Goal: Navigation & Orientation: Find specific page/section

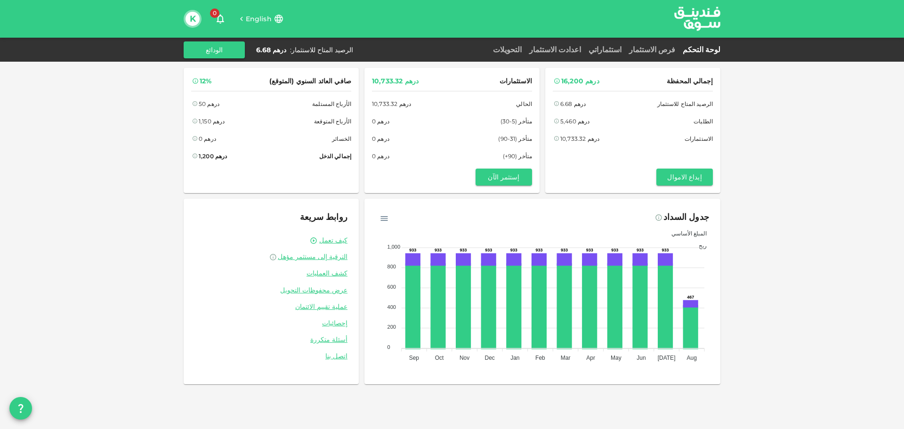
click at [626, 45] on link "استثماراتي" at bounding box center [605, 49] width 41 height 9
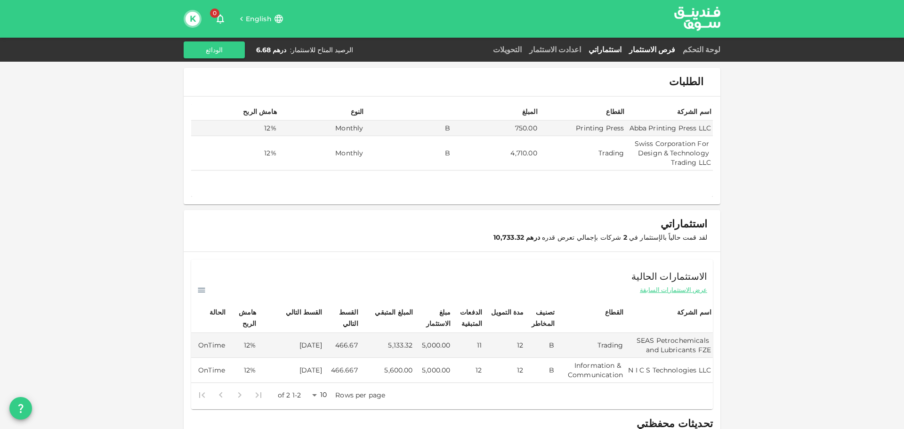
click at [651, 51] on link "فرص الاستثمار" at bounding box center [653, 49] width 54 height 9
